Goal: Navigation & Orientation: Find specific page/section

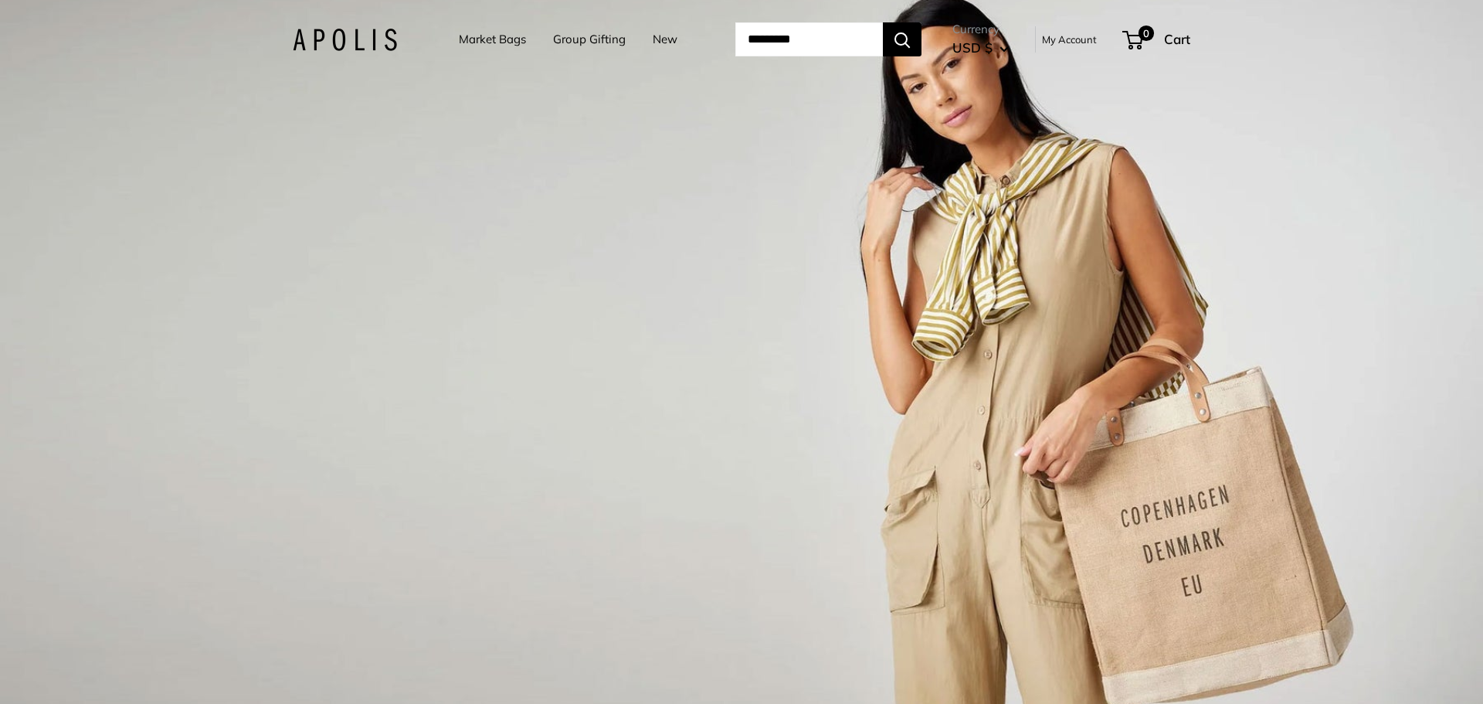
click at [339, 37] on img at bounding box center [345, 40] width 104 height 22
click at [663, 40] on link "New" at bounding box center [665, 40] width 25 height 22
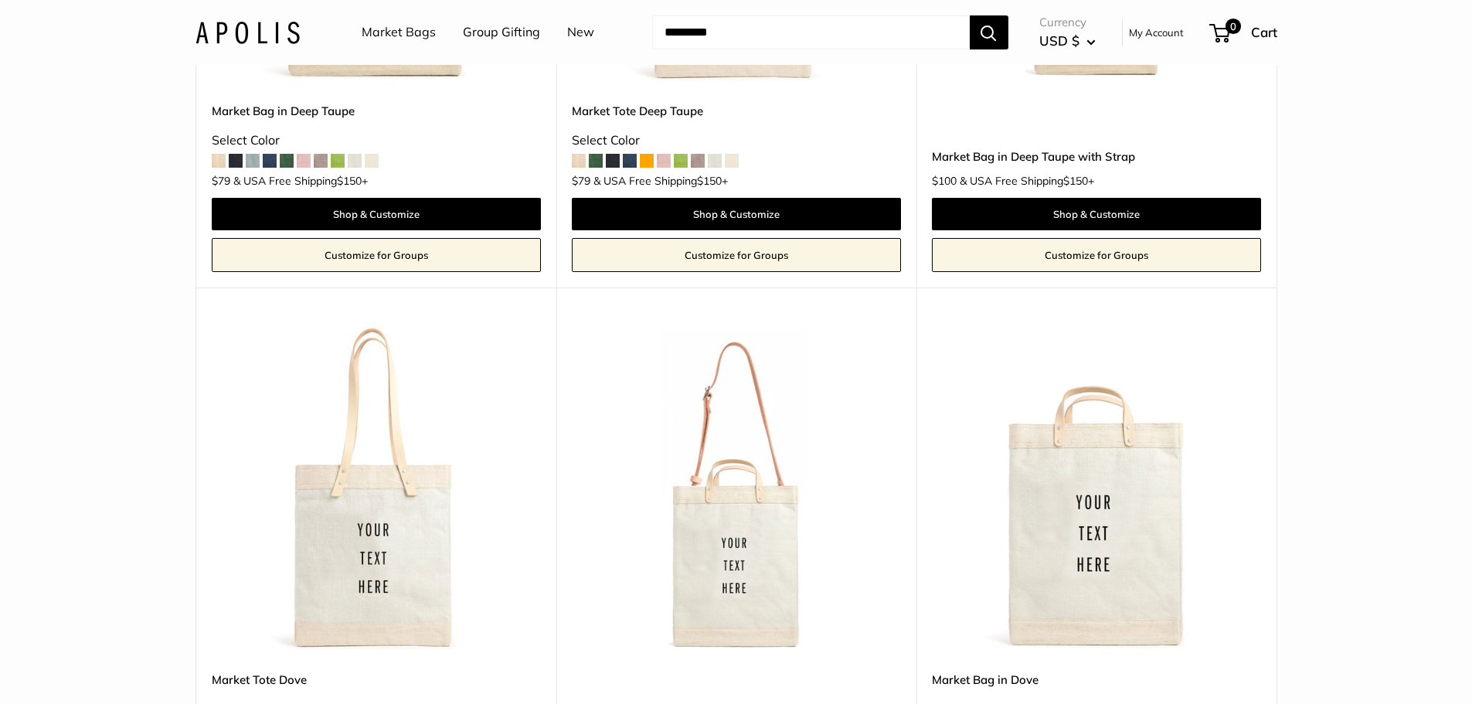
scroll to position [2936, 0]
